Goal: Task Accomplishment & Management: Use online tool/utility

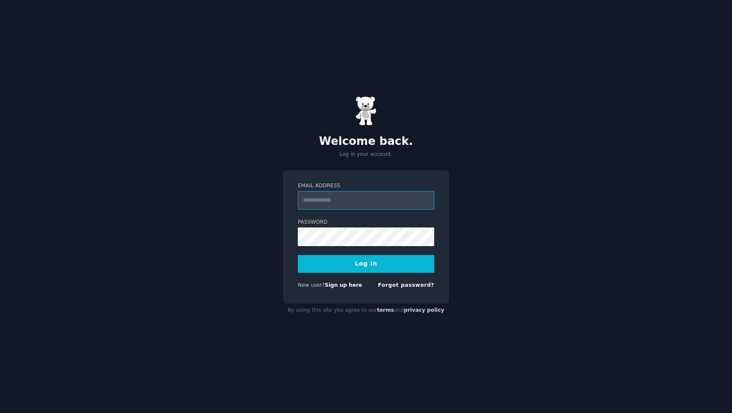
type input "**********"
click at [366, 264] on button "Log In" at bounding box center [366, 264] width 136 height 18
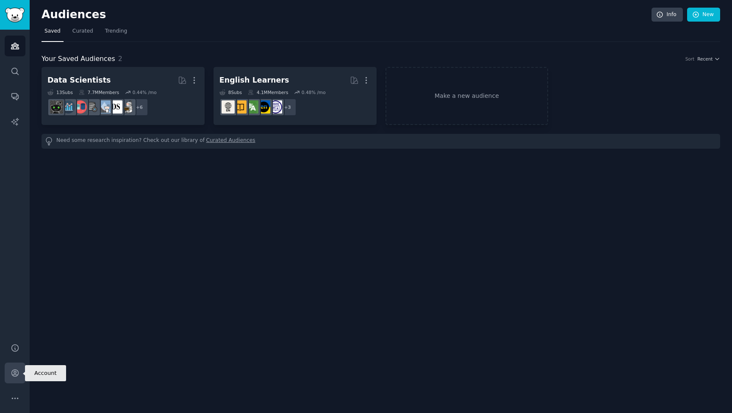
click at [15, 375] on icon "Sidebar" at bounding box center [15, 373] width 9 height 9
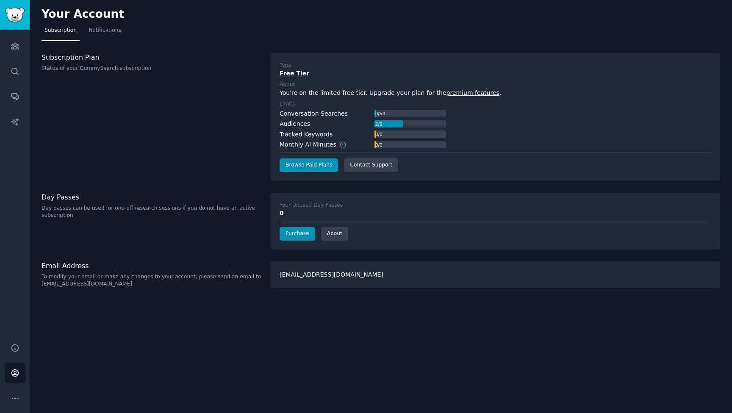
click at [12, 9] on img "Sidebar" at bounding box center [14, 15] width 19 height 15
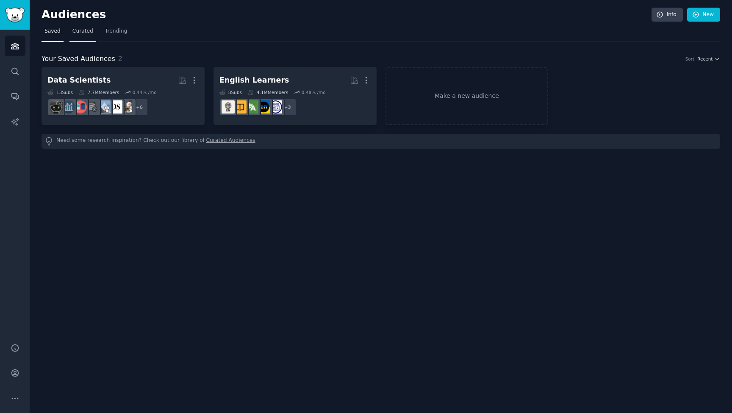
click at [77, 25] on link "Curated" at bounding box center [82, 33] width 27 height 17
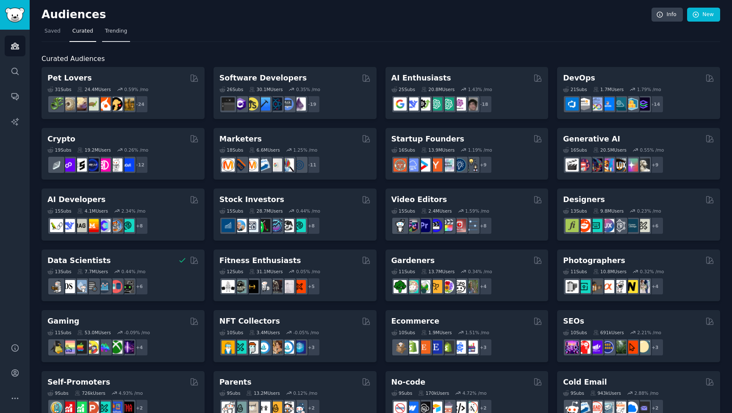
click at [112, 33] on span "Trending" at bounding box center [116, 32] width 22 height 8
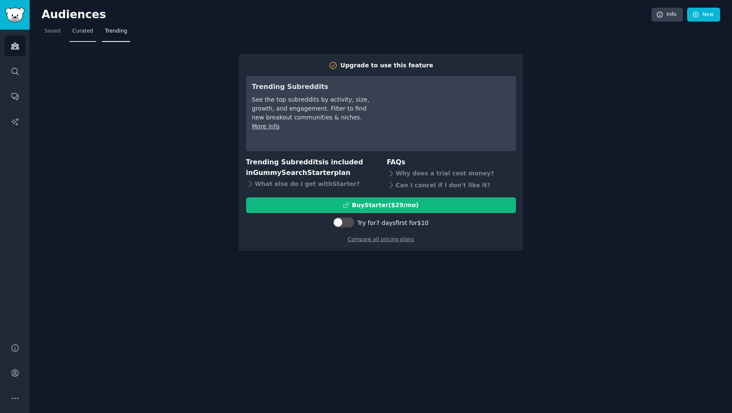
click at [81, 33] on span "Curated" at bounding box center [82, 32] width 21 height 8
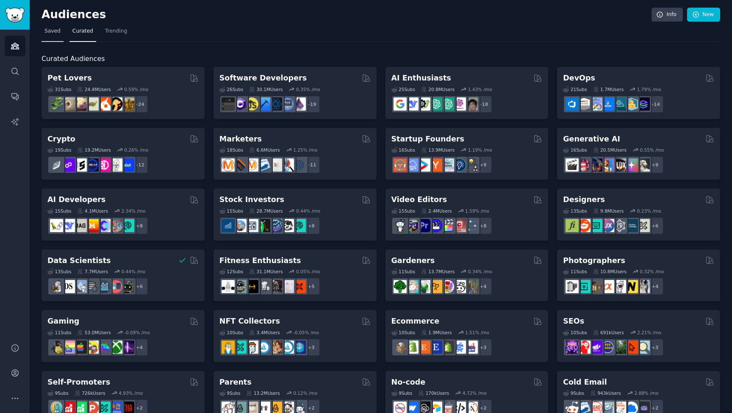
click at [57, 33] on span "Saved" at bounding box center [52, 32] width 16 height 8
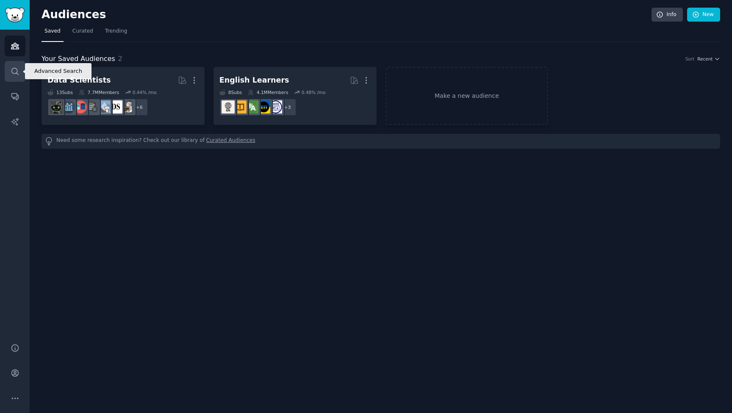
click at [14, 72] on icon "Sidebar" at bounding box center [15, 71] width 9 height 9
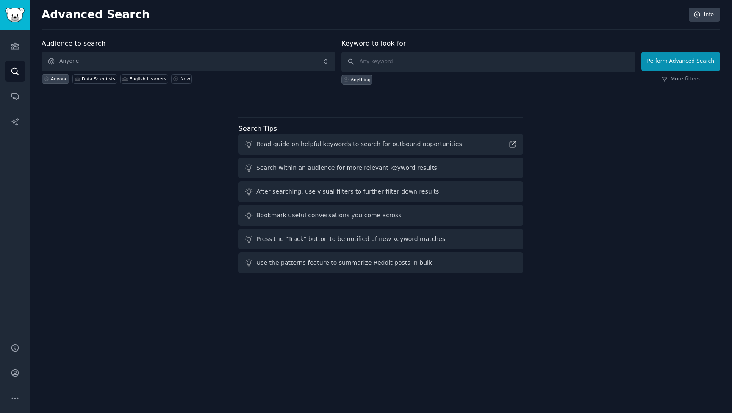
click at [15, 23] on link "Sidebar" at bounding box center [15, 15] width 30 height 30
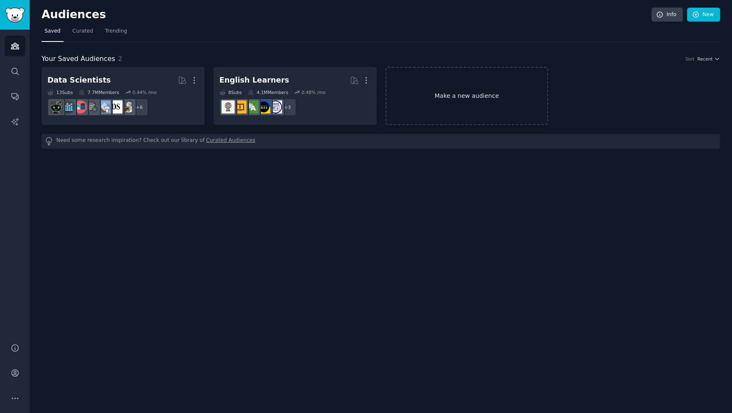
click at [455, 100] on link "Make a new audience" at bounding box center [467, 96] width 163 height 58
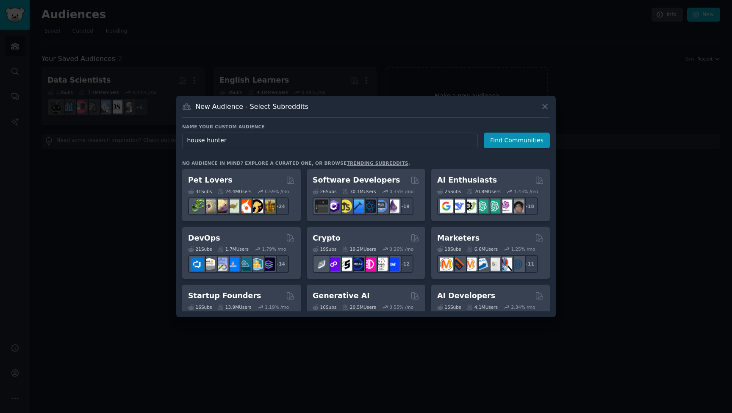
type input "house hunters"
click at [518, 140] on button "Find Communities" at bounding box center [517, 141] width 66 height 16
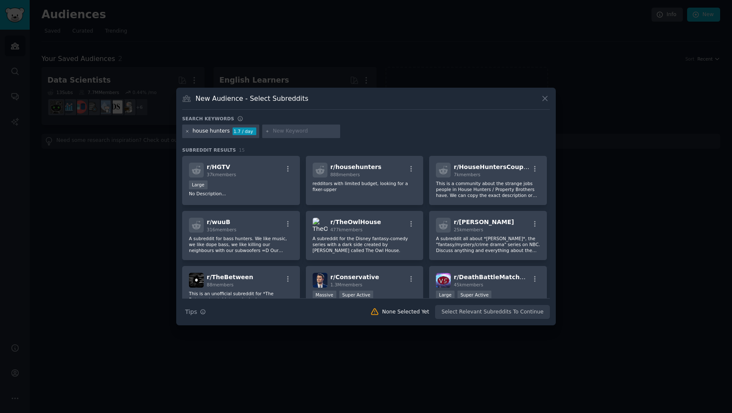
click at [187, 132] on icon at bounding box center [187, 131] width 2 height 2
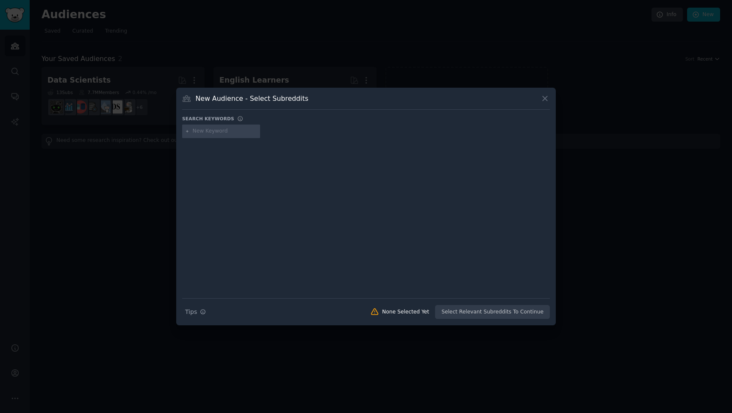
click at [544, 99] on icon at bounding box center [545, 98] width 9 height 9
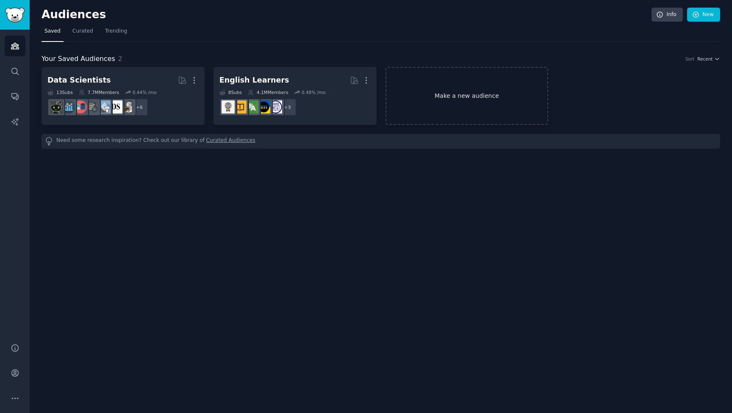
click at [461, 94] on link "Make a new audience" at bounding box center [467, 96] width 163 height 58
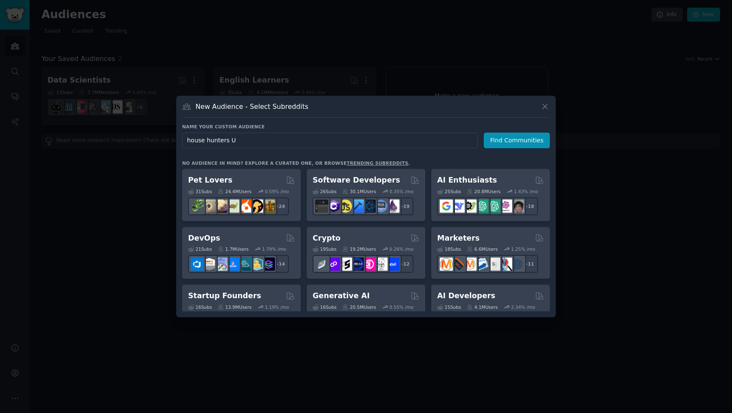
type input "house hunters UK"
click at [518, 140] on button "Find Communities" at bounding box center [517, 141] width 66 height 16
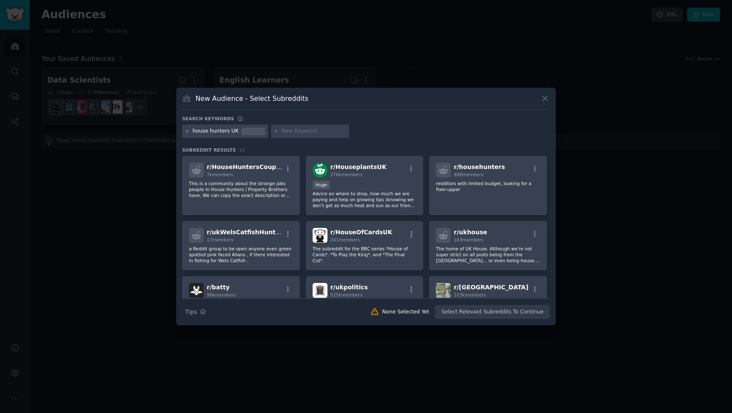
click at [187, 131] on icon at bounding box center [187, 131] width 2 height 2
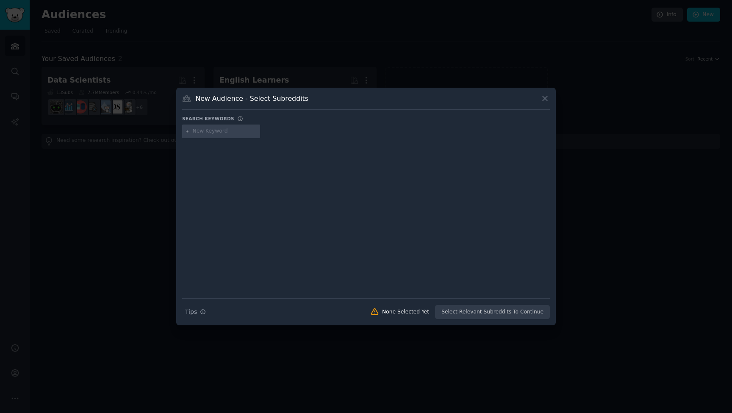
click at [194, 132] on input "text" at bounding box center [225, 132] width 64 height 8
click at [186, 131] on icon at bounding box center [187, 131] width 5 height 5
click at [545, 99] on icon at bounding box center [545, 99] width 5 height 5
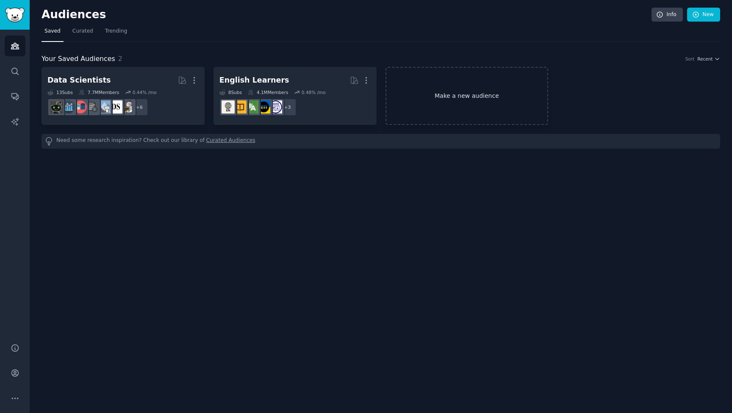
click at [466, 94] on link "Make a new audience" at bounding box center [467, 96] width 163 height 58
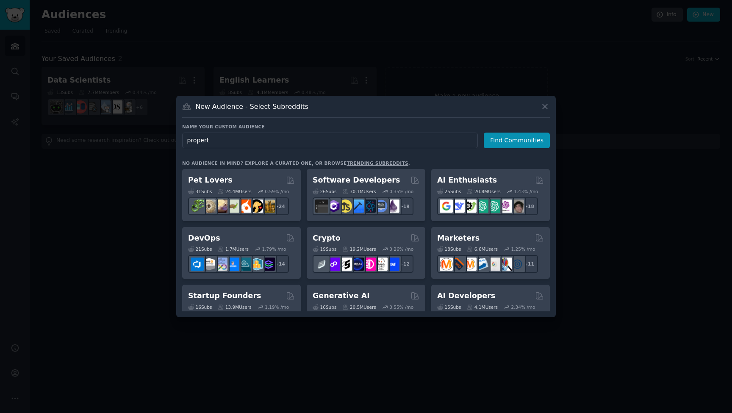
type input "property"
click at [518, 140] on button "Find Communities" at bounding box center [517, 141] width 66 height 16
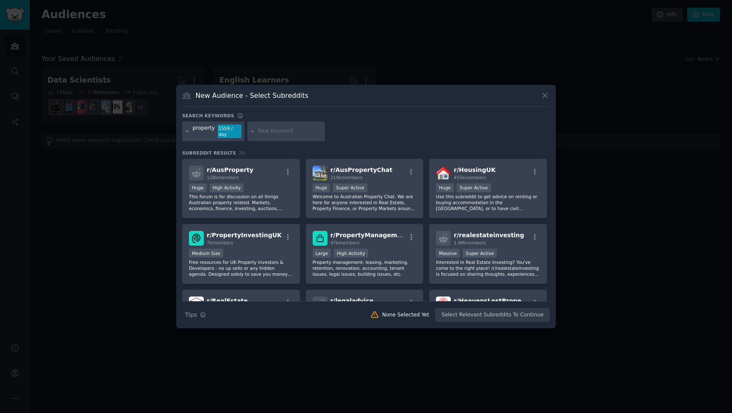
click at [188, 131] on icon at bounding box center [187, 131] width 2 height 2
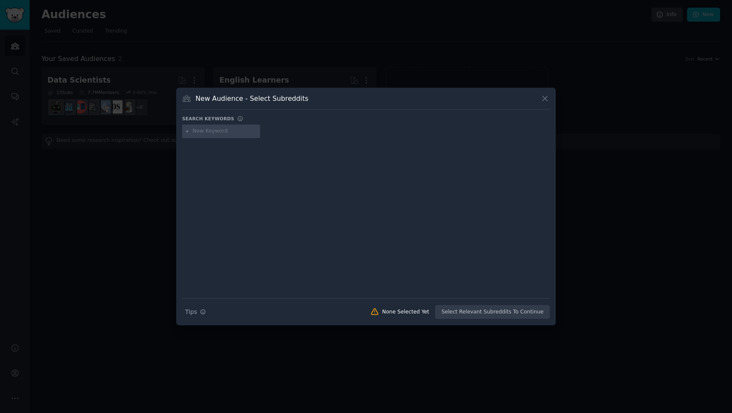
click at [200, 132] on input "text" at bounding box center [225, 132] width 64 height 8
type input "property UK"
